Goal: Answer question/provide support: Share knowledge or assist other users

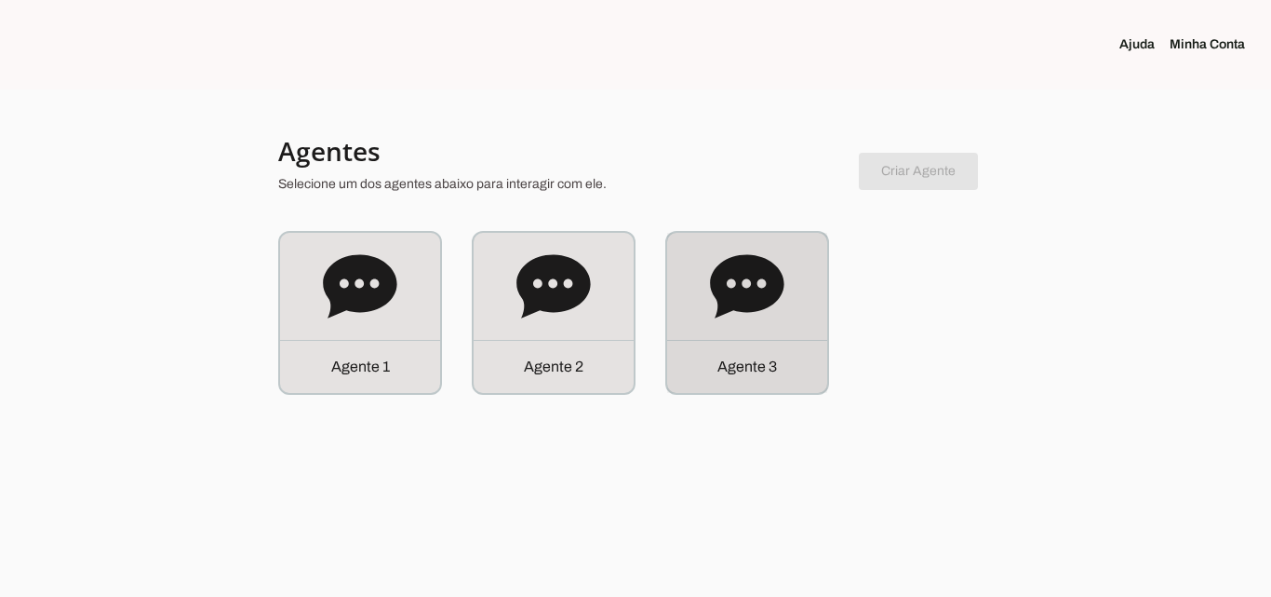
click at [798, 290] on div "Agente 3" at bounding box center [747, 313] width 160 height 160
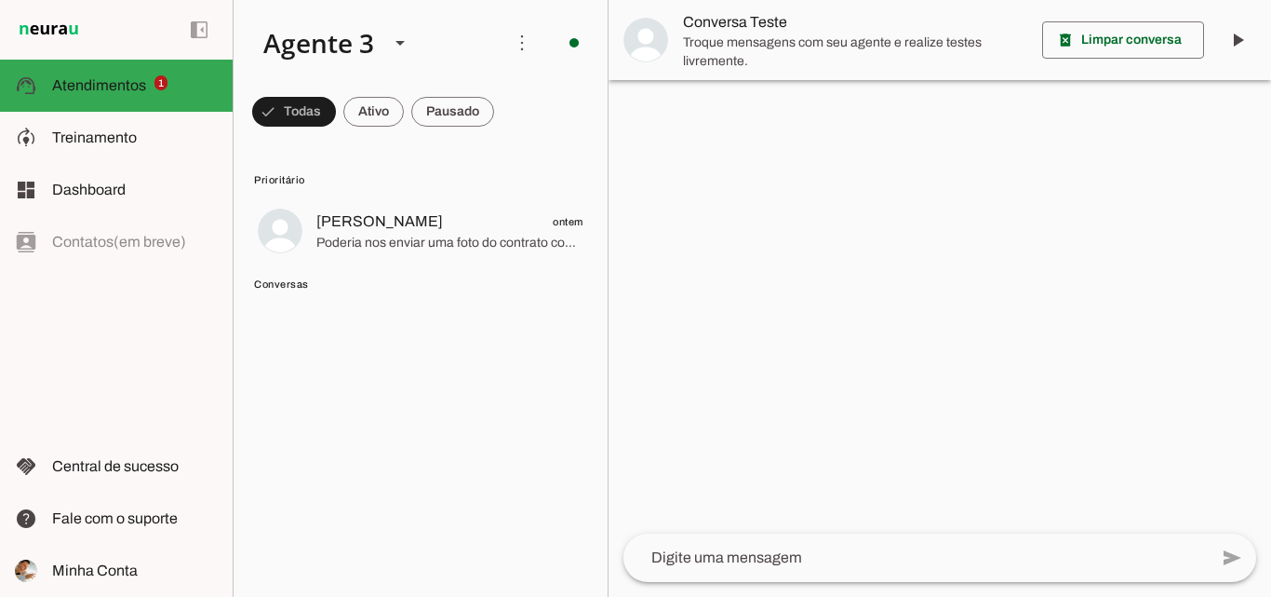
click at [485, 235] on span "Poderia nos enviar uma foto do contrato completo para conseguirmos prosseguir?" at bounding box center [449, 243] width 267 height 19
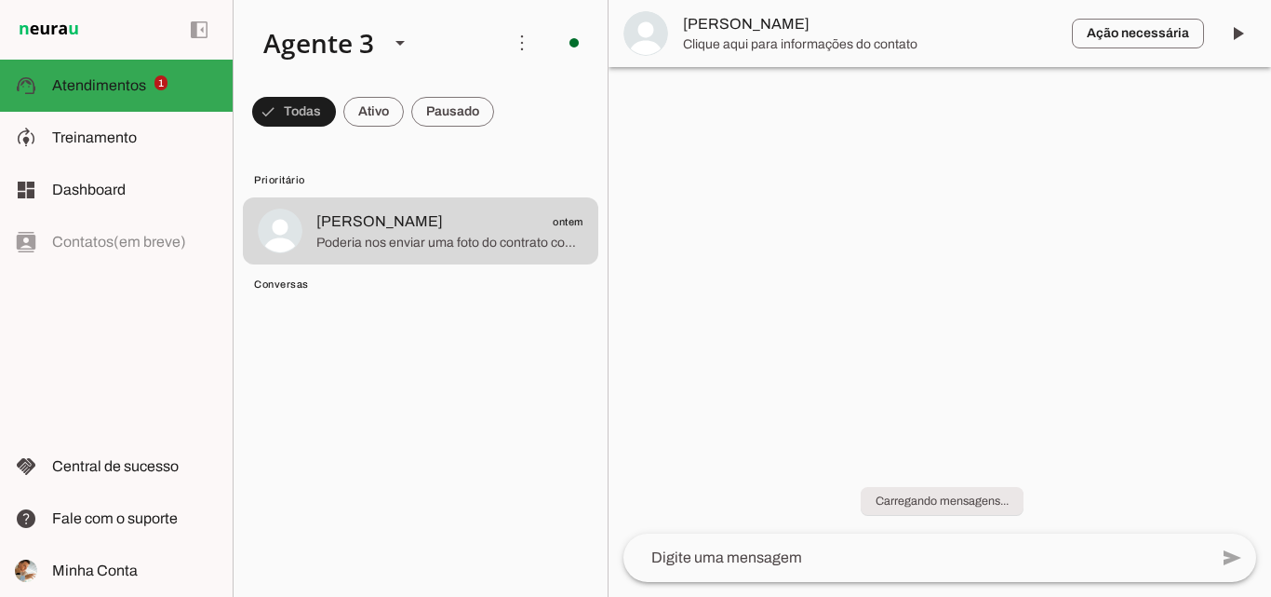
click at [848, 566] on textarea at bounding box center [916, 557] width 584 height 22
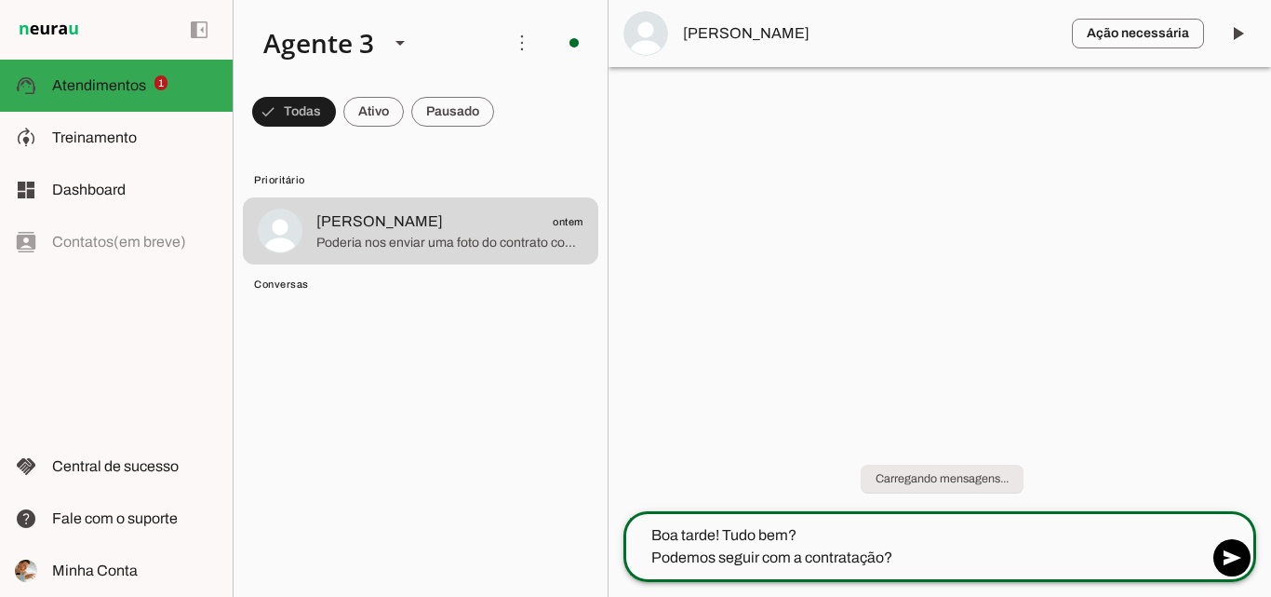
type textarea "Boa tarde! Tudo bem? Podemos seguir com a contratação?"
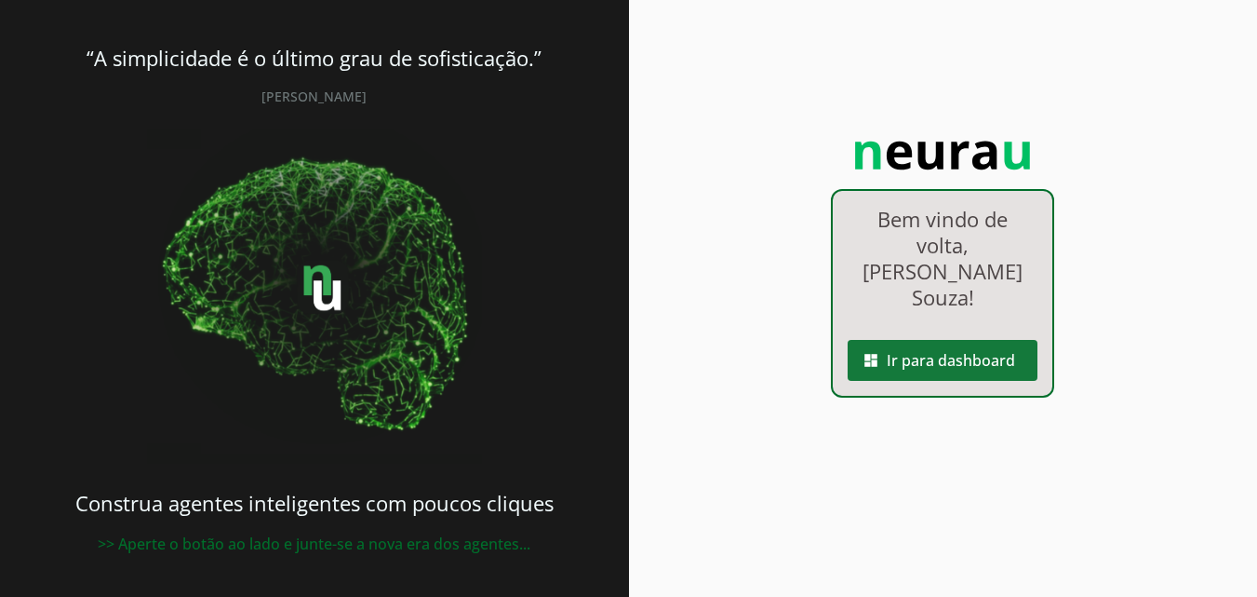
click at [994, 342] on span at bounding box center [943, 360] width 190 height 45
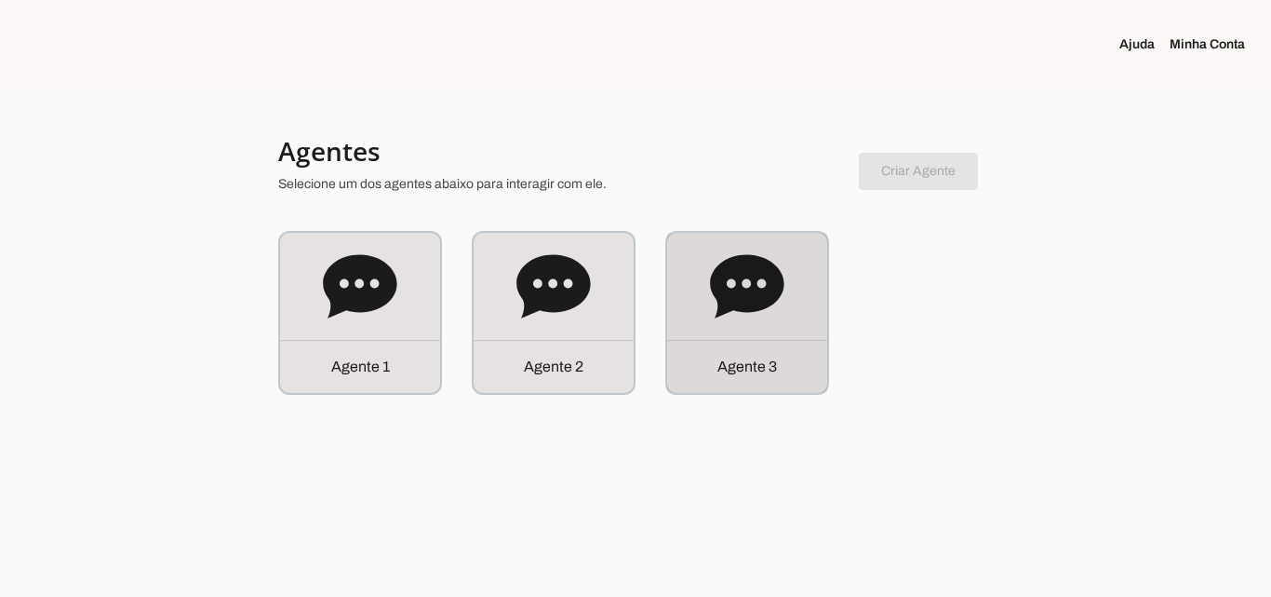
click at [761, 324] on div "Agente 3" at bounding box center [747, 313] width 160 height 160
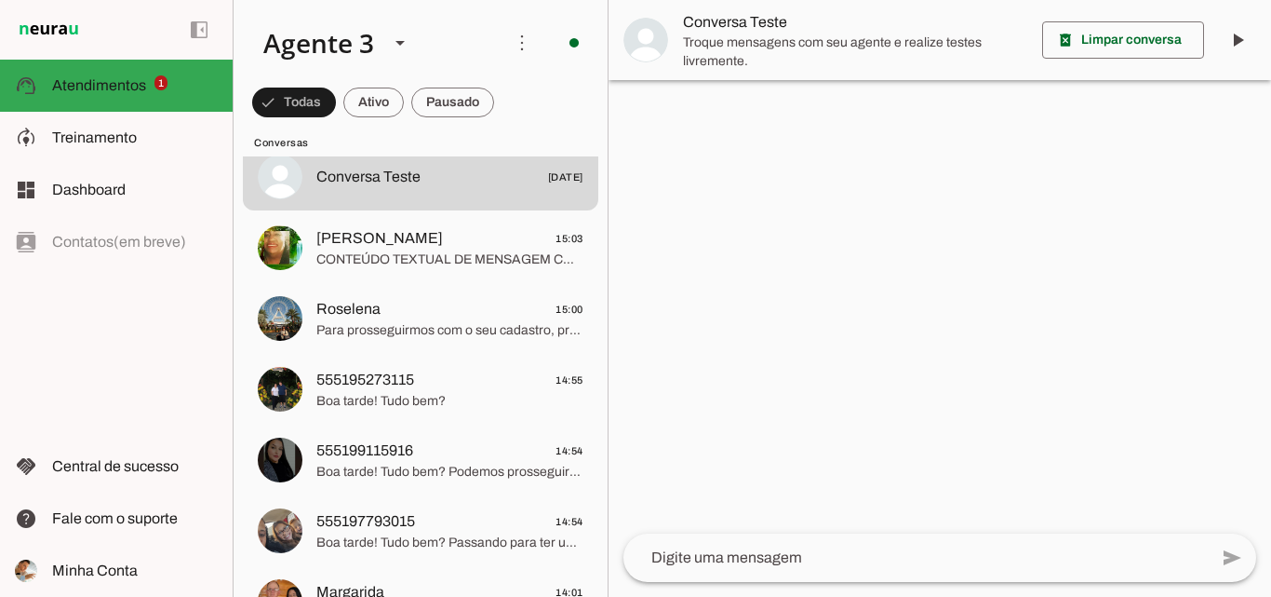
scroll to position [186, 0]
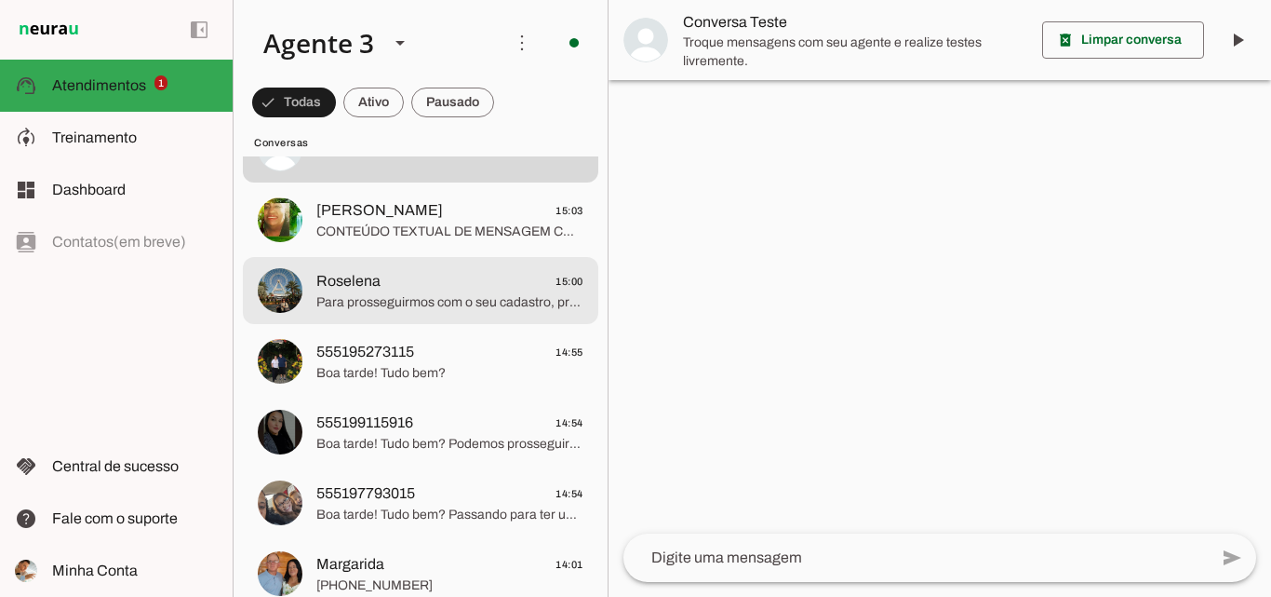
click at [480, 301] on span "Para prosseguirmos com o seu cadastro, precisaria de dois números para contato …" at bounding box center [449, 302] width 267 height 19
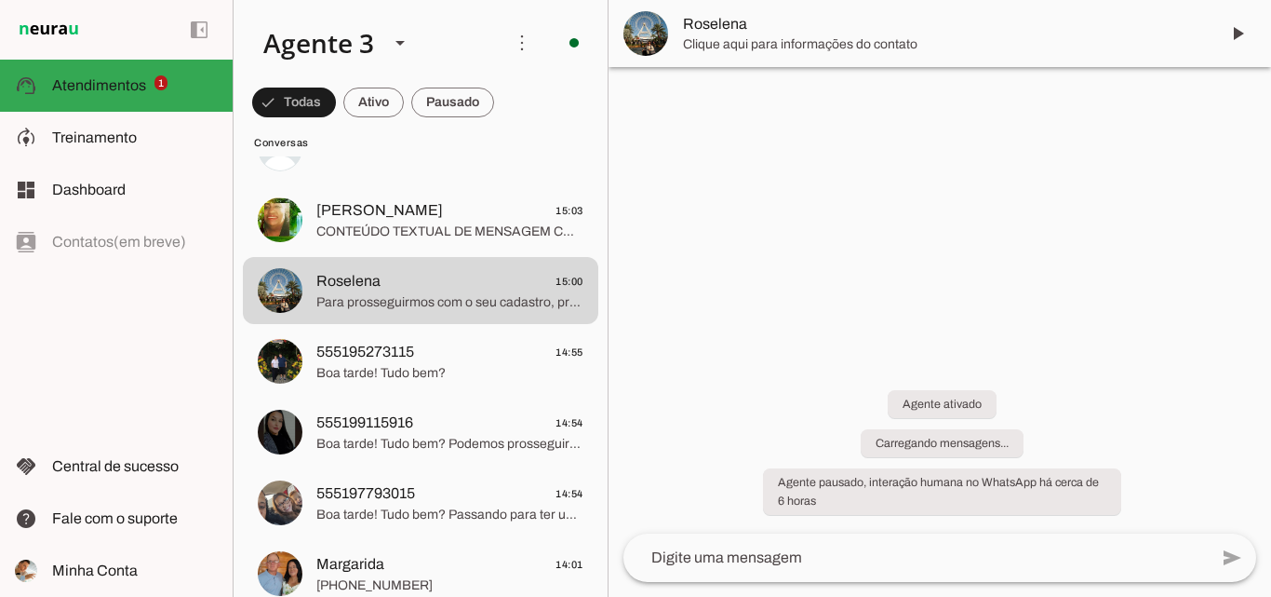
click at [736, 15] on span "Roselena" at bounding box center [943, 24] width 521 height 22
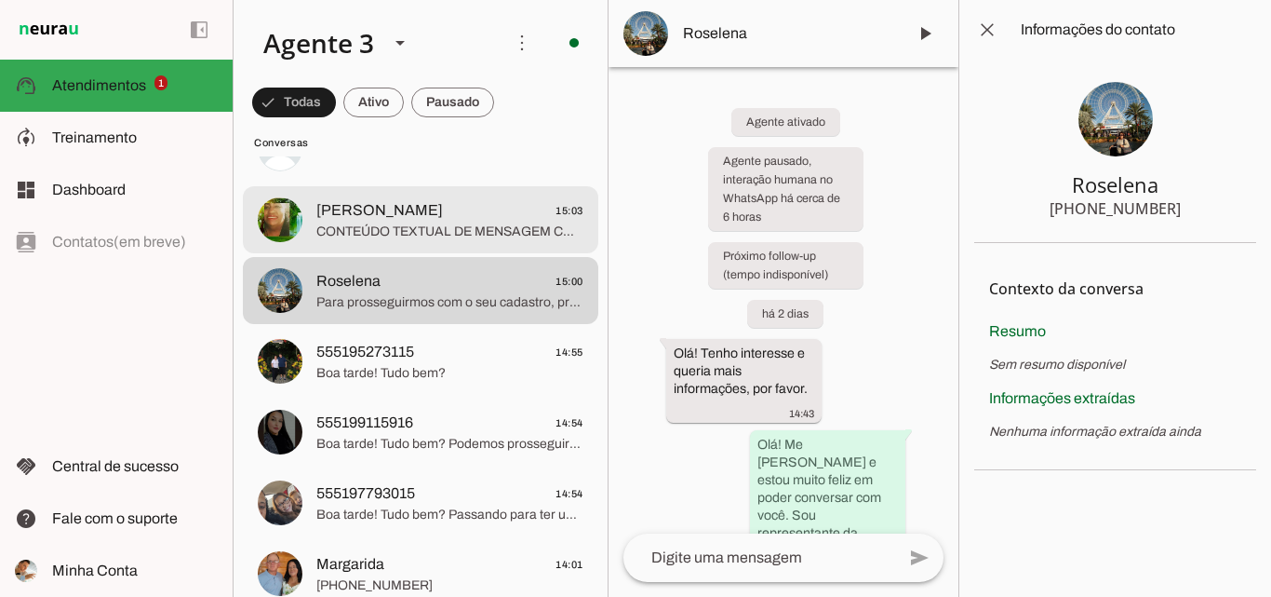
click at [439, 215] on span "[PERSON_NAME] 15:03" at bounding box center [449, 210] width 267 height 23
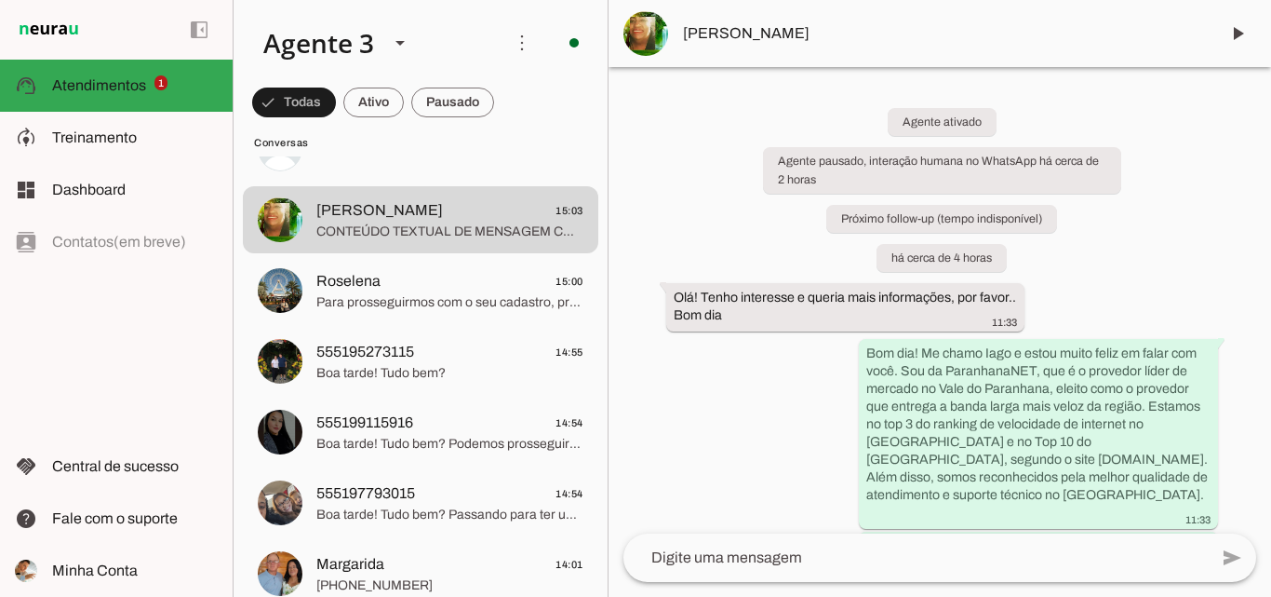
click at [911, 23] on span "[PERSON_NAME]" at bounding box center [943, 33] width 521 height 22
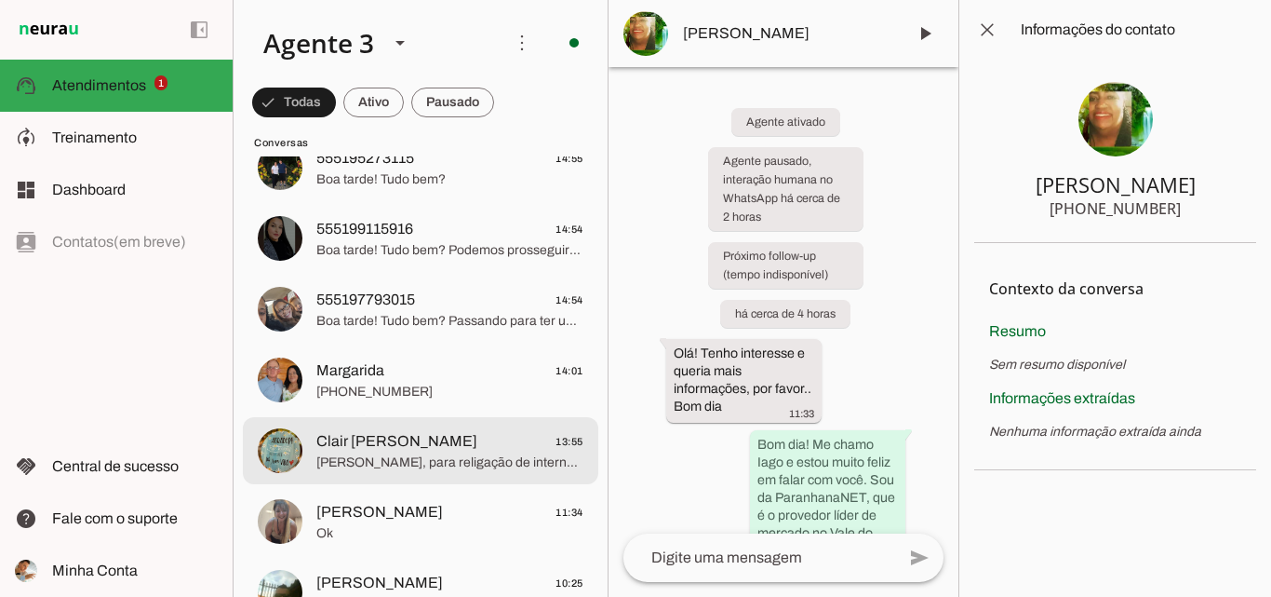
scroll to position [465, 0]
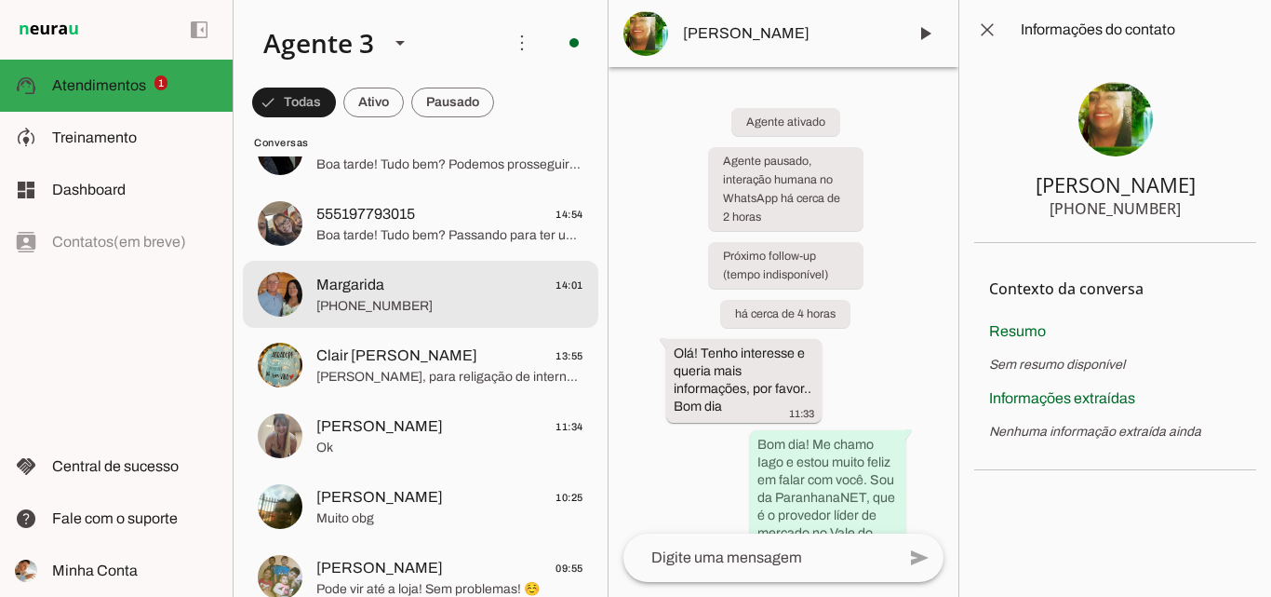
click at [444, 304] on span "[PHONE_NUMBER]" at bounding box center [449, 306] width 267 height 19
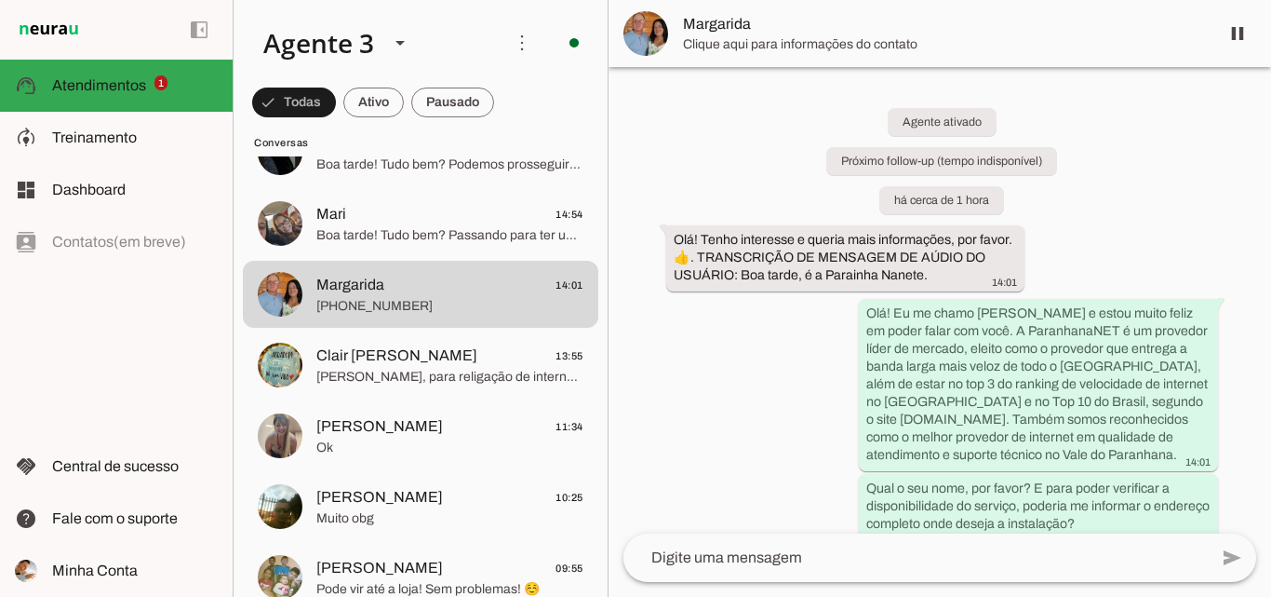
click at [758, 30] on span "Margarida" at bounding box center [943, 24] width 521 height 22
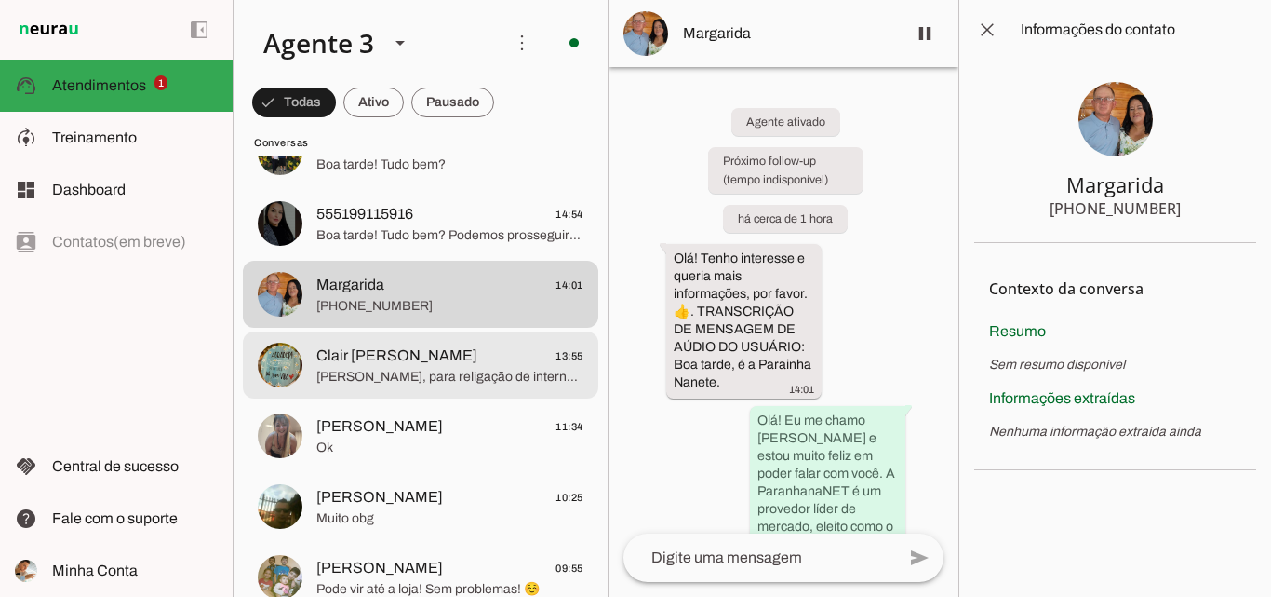
click at [507, 376] on span "[PERSON_NAME], para religação de internet, você deve entrar em contato pelo Wha…" at bounding box center [449, 377] width 267 height 19
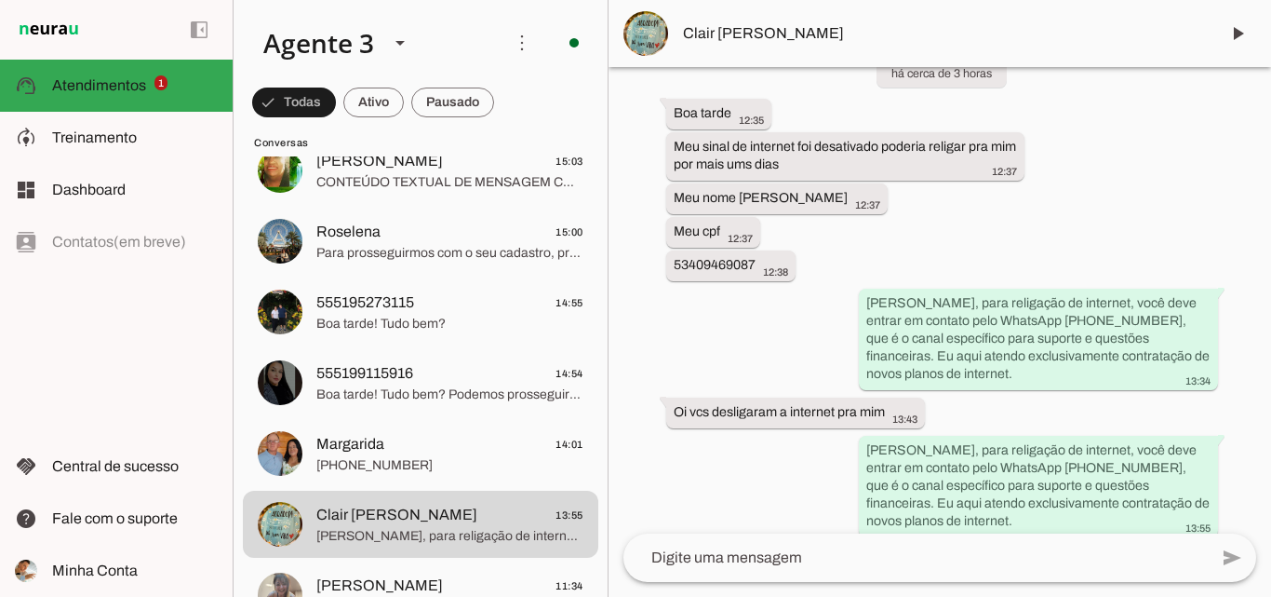
scroll to position [372, 0]
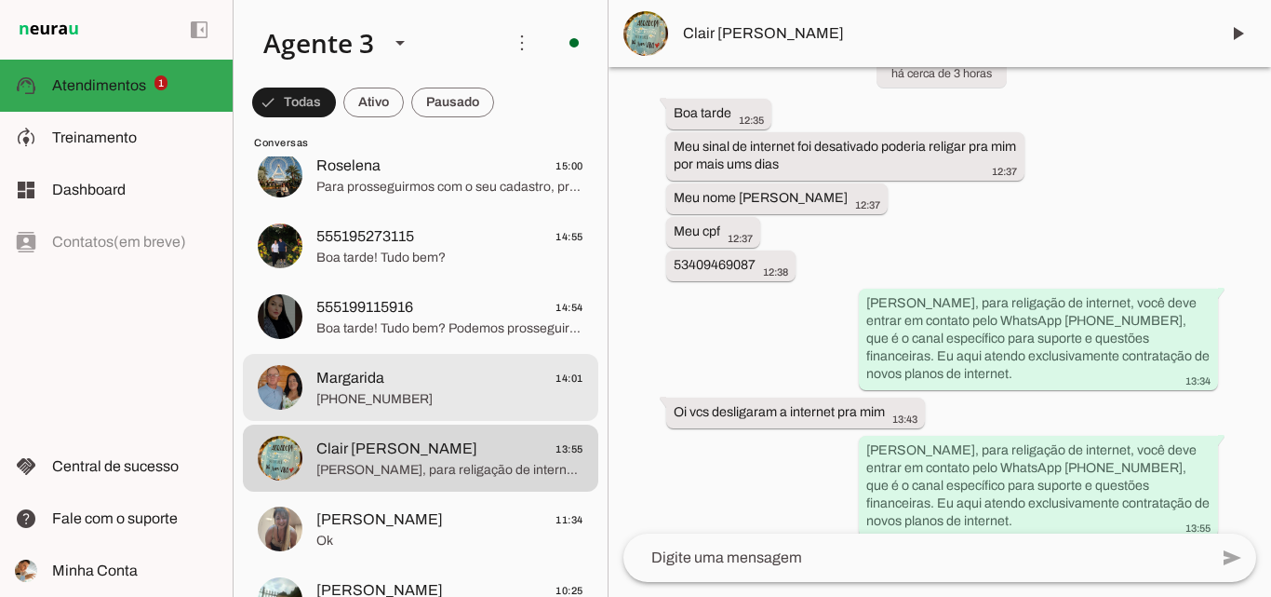
click at [417, 382] on span "Margarida 14:01" at bounding box center [449, 378] width 267 height 23
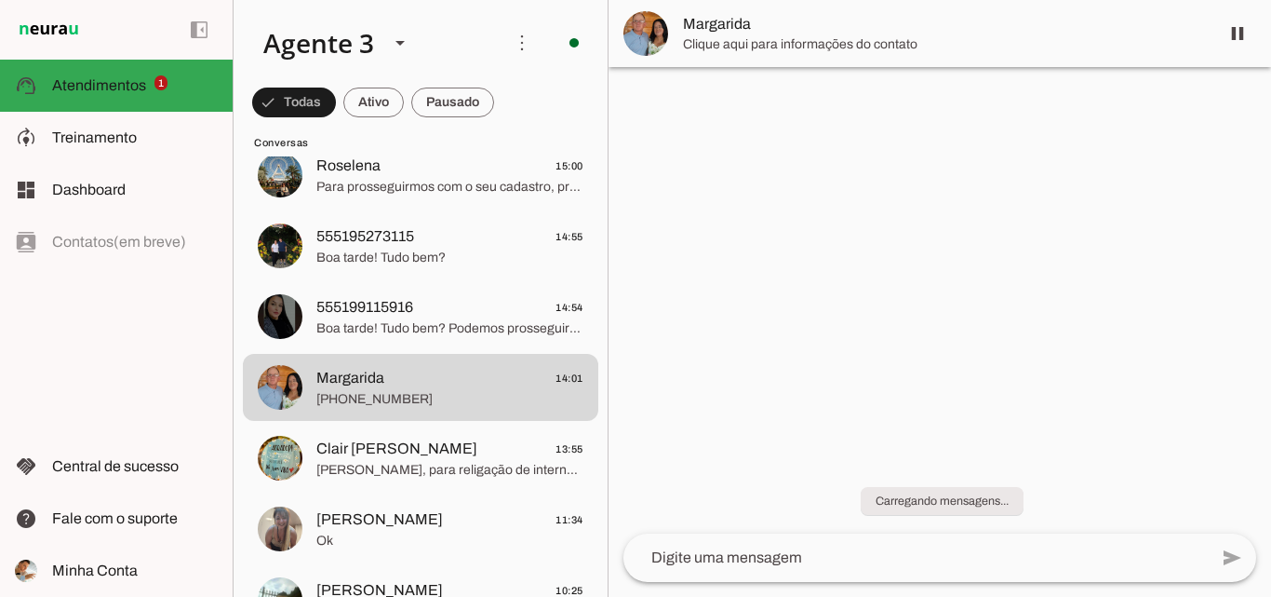
click at [700, 18] on span "Margarida" at bounding box center [943, 24] width 521 height 22
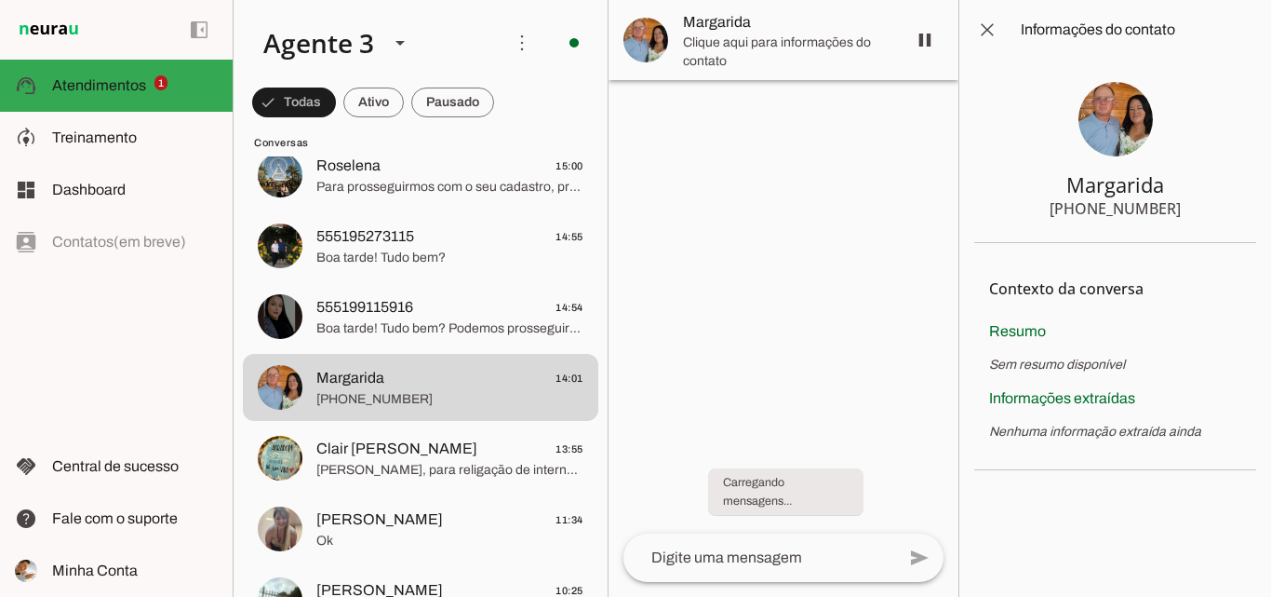
drag, startPoint x: 1091, startPoint y: 211, endPoint x: 1216, endPoint y: 214, distance: 125.7
click at [1216, 214] on section "Margarida [PHONE_NUMBER]" at bounding box center [1115, 151] width 282 height 183
